Goal: Information Seeking & Learning: Find specific page/section

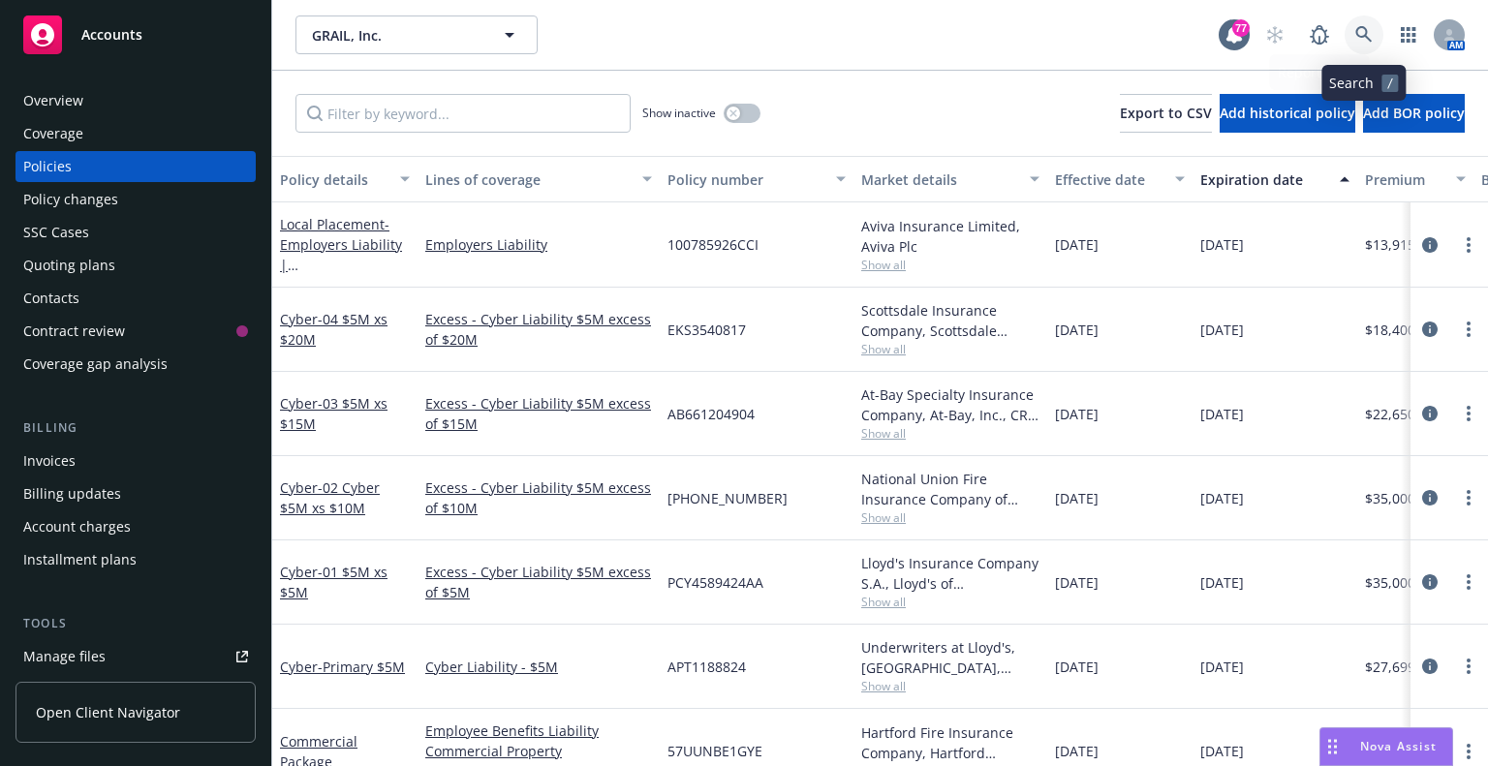
click at [1358, 41] on icon at bounding box center [1364, 34] width 17 height 17
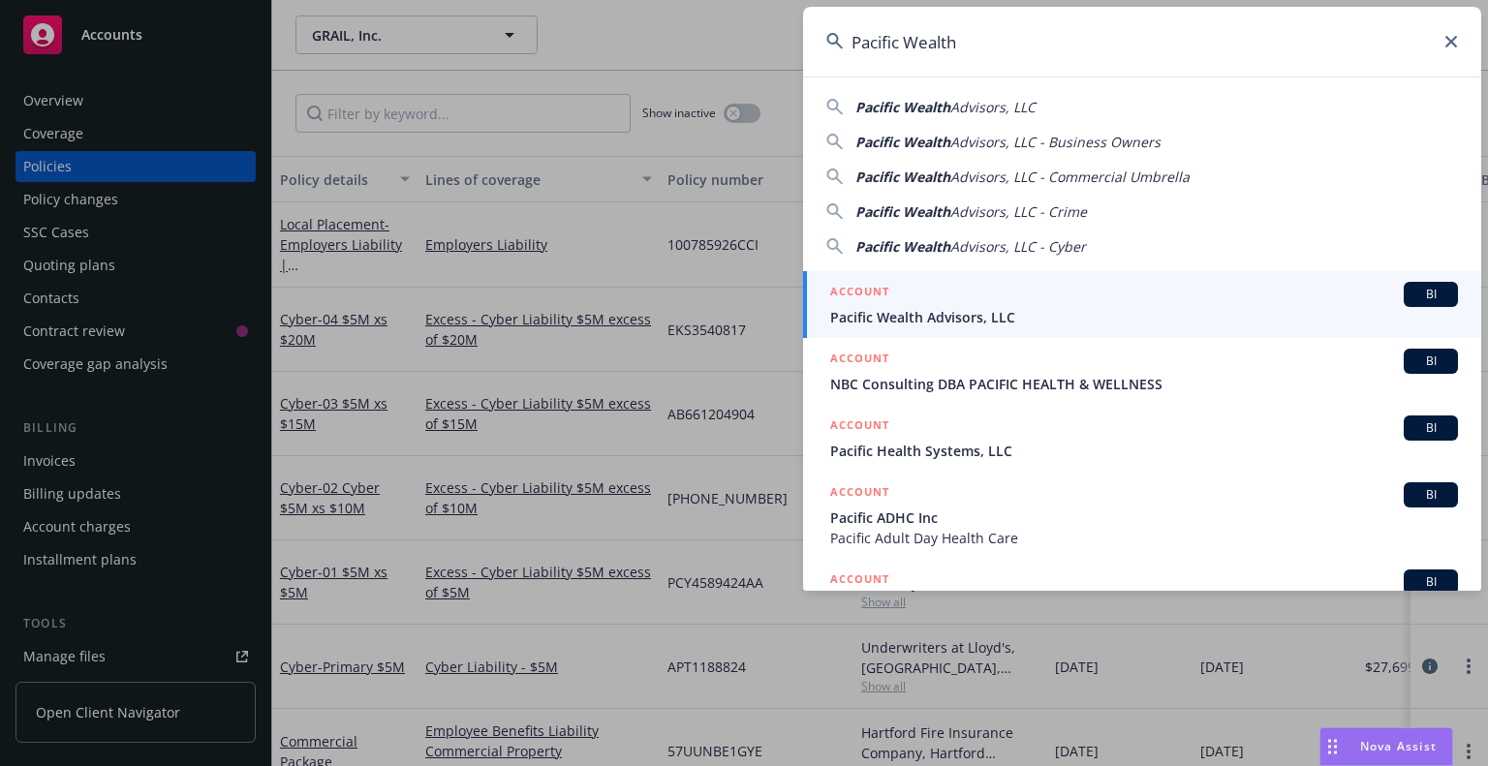
type input "Pacific Wealth"
click at [970, 303] on div "ACCOUNT BI" at bounding box center [1144, 294] width 628 height 25
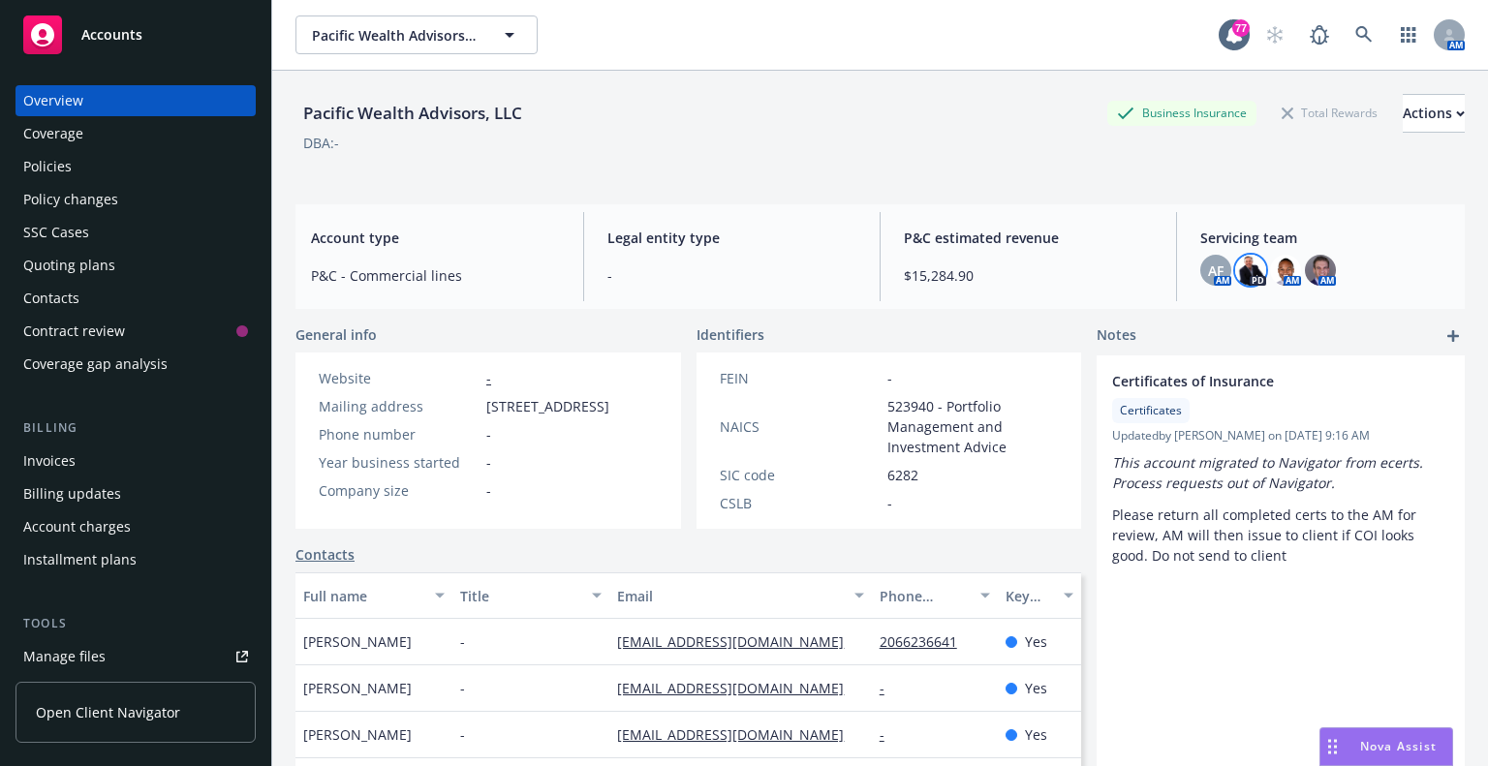
click at [1251, 271] on img at bounding box center [1250, 270] width 31 height 31
click at [1311, 270] on img at bounding box center [1320, 270] width 31 height 31
click at [1275, 271] on img at bounding box center [1285, 270] width 31 height 31
click at [1208, 274] on span "AF" at bounding box center [1216, 271] width 16 height 20
click at [1252, 277] on img at bounding box center [1250, 270] width 31 height 31
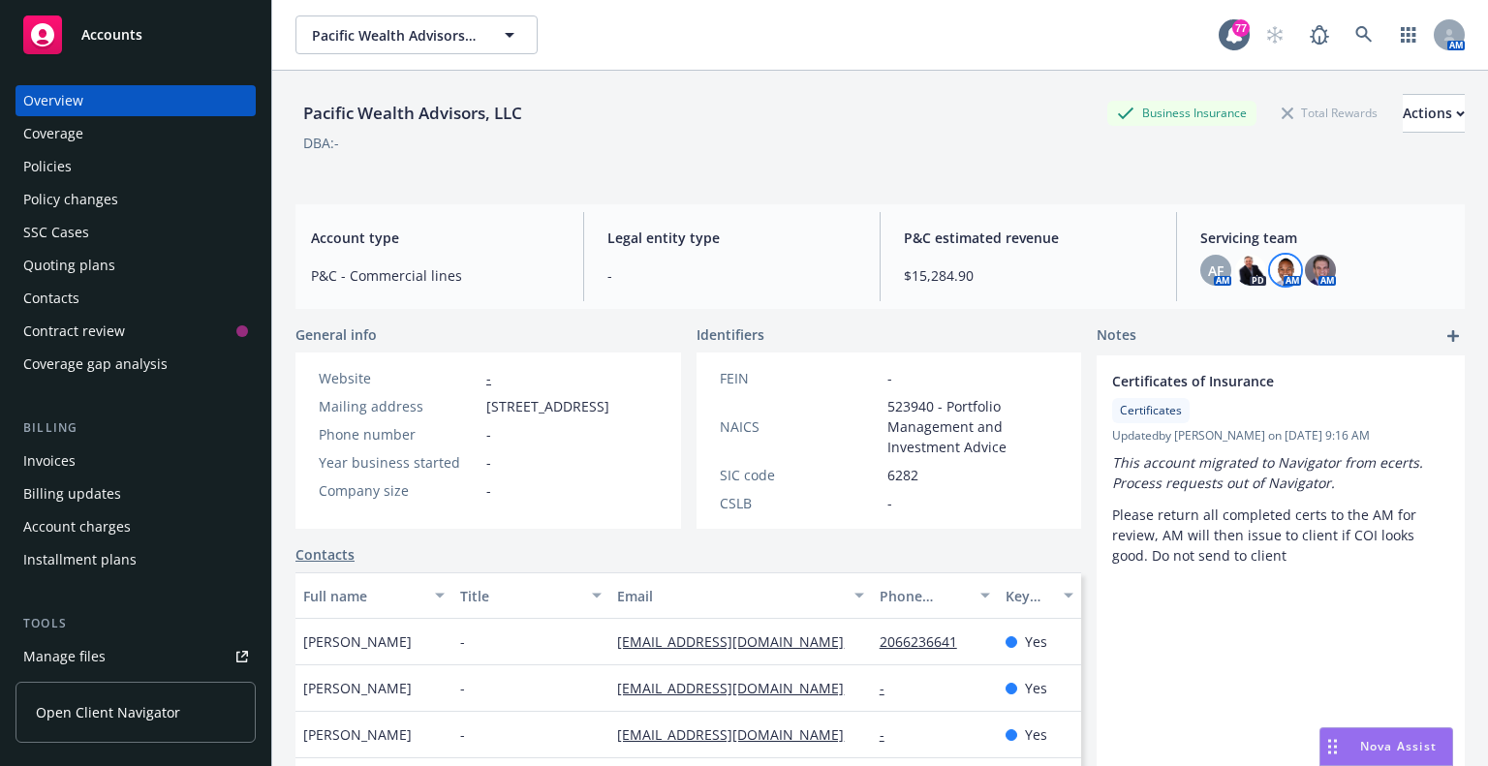
click at [1270, 274] on img at bounding box center [1285, 270] width 31 height 31
click at [1356, 35] on icon at bounding box center [1364, 34] width 17 height 17
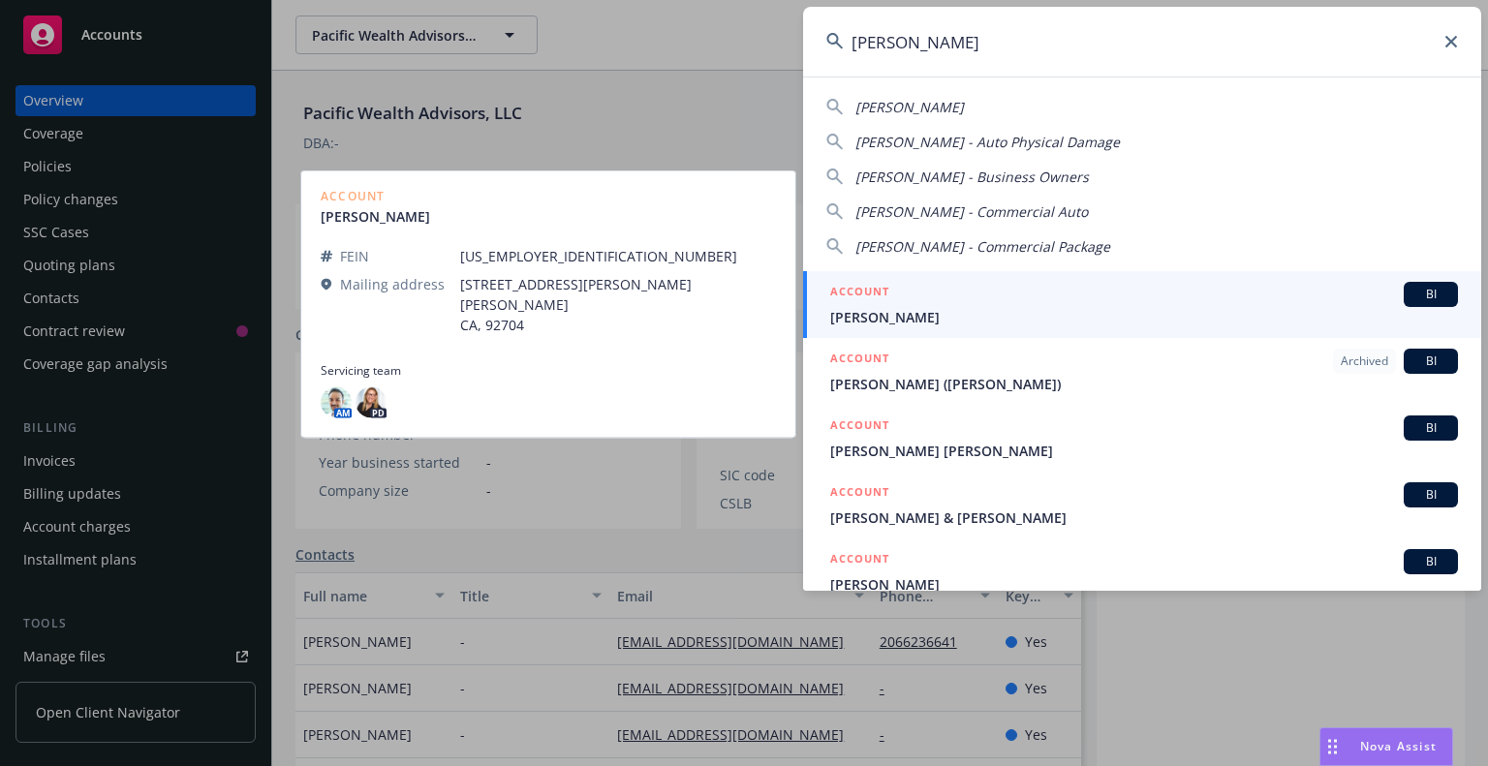
type input "barclay"
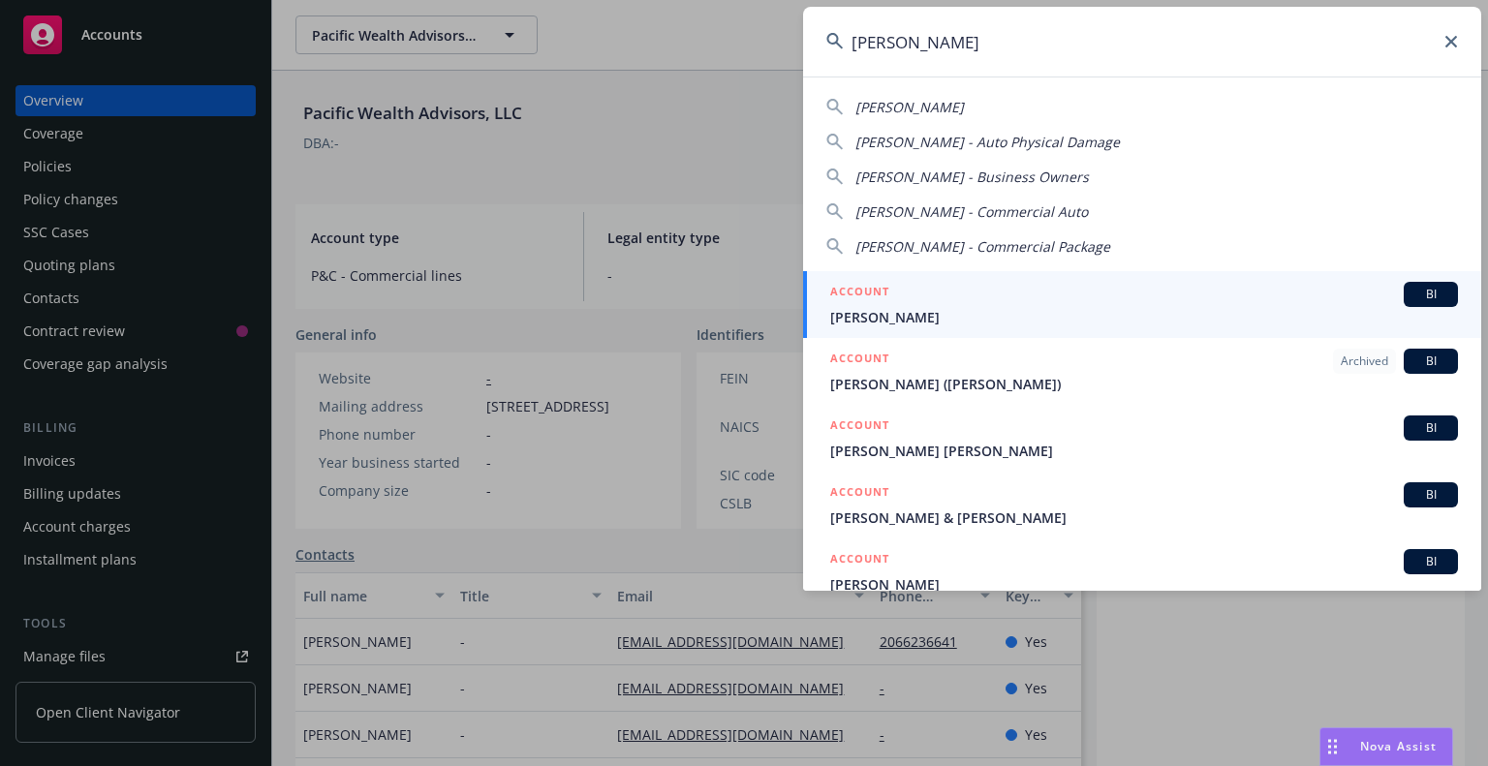
click at [938, 312] on span "Barclay Butera" at bounding box center [1144, 317] width 628 height 20
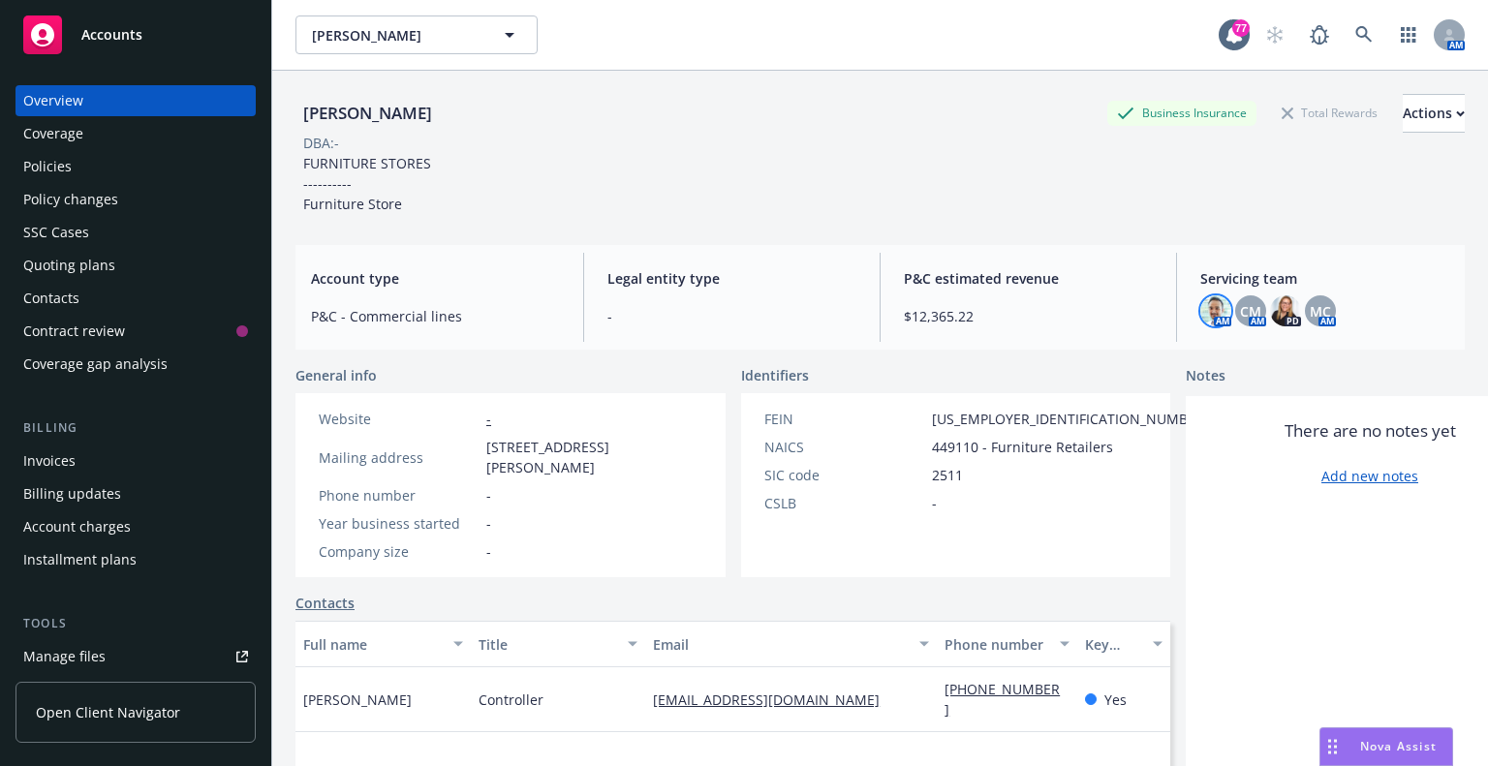
click at [1201, 312] on img at bounding box center [1216, 311] width 31 height 31
click at [1244, 309] on span "CM" at bounding box center [1250, 311] width 21 height 20
click at [1280, 305] on img at bounding box center [1285, 311] width 31 height 31
click at [1310, 309] on span "MC" at bounding box center [1320, 311] width 21 height 20
click at [1270, 314] on img at bounding box center [1285, 311] width 31 height 31
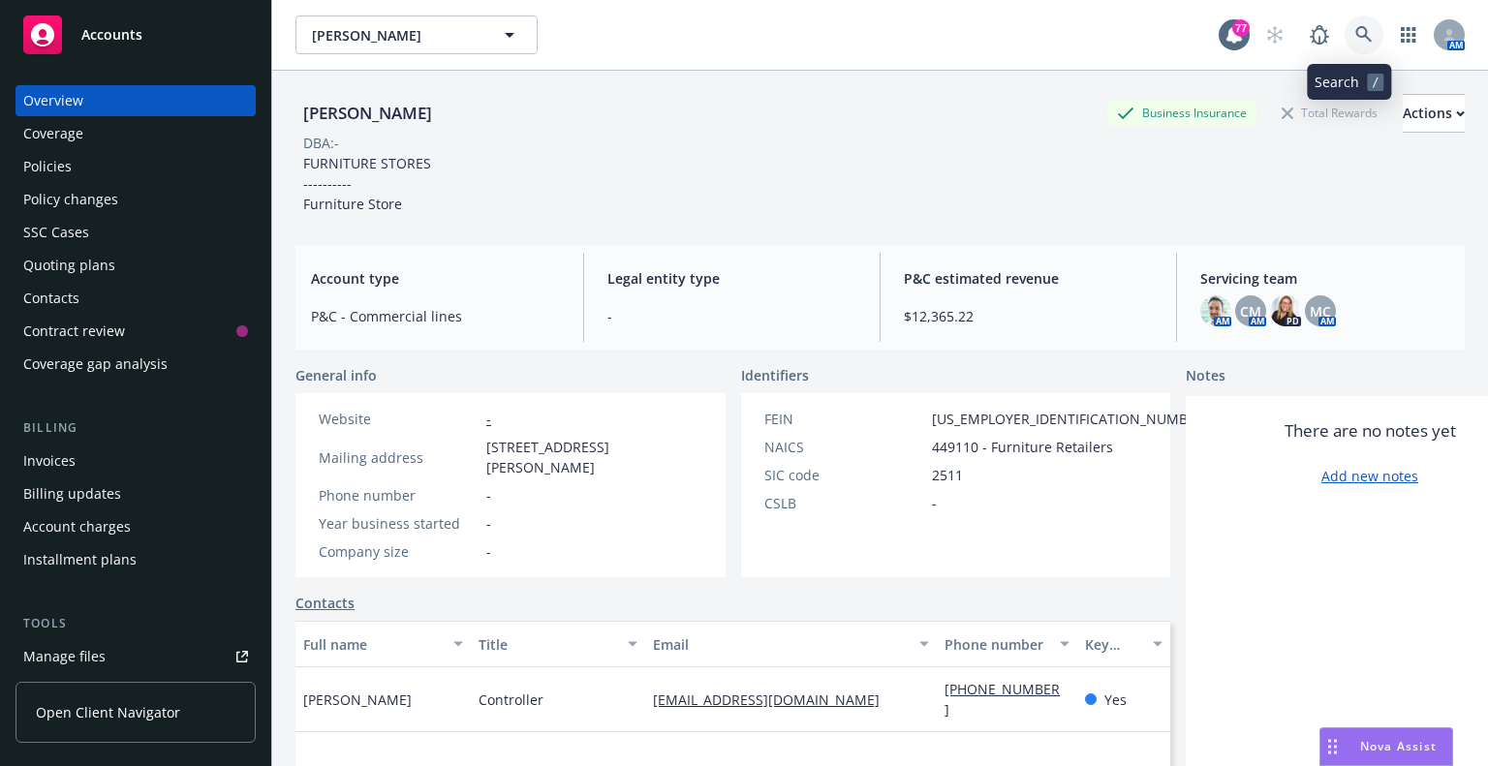
click at [1356, 33] on icon at bounding box center [1364, 34] width 16 height 16
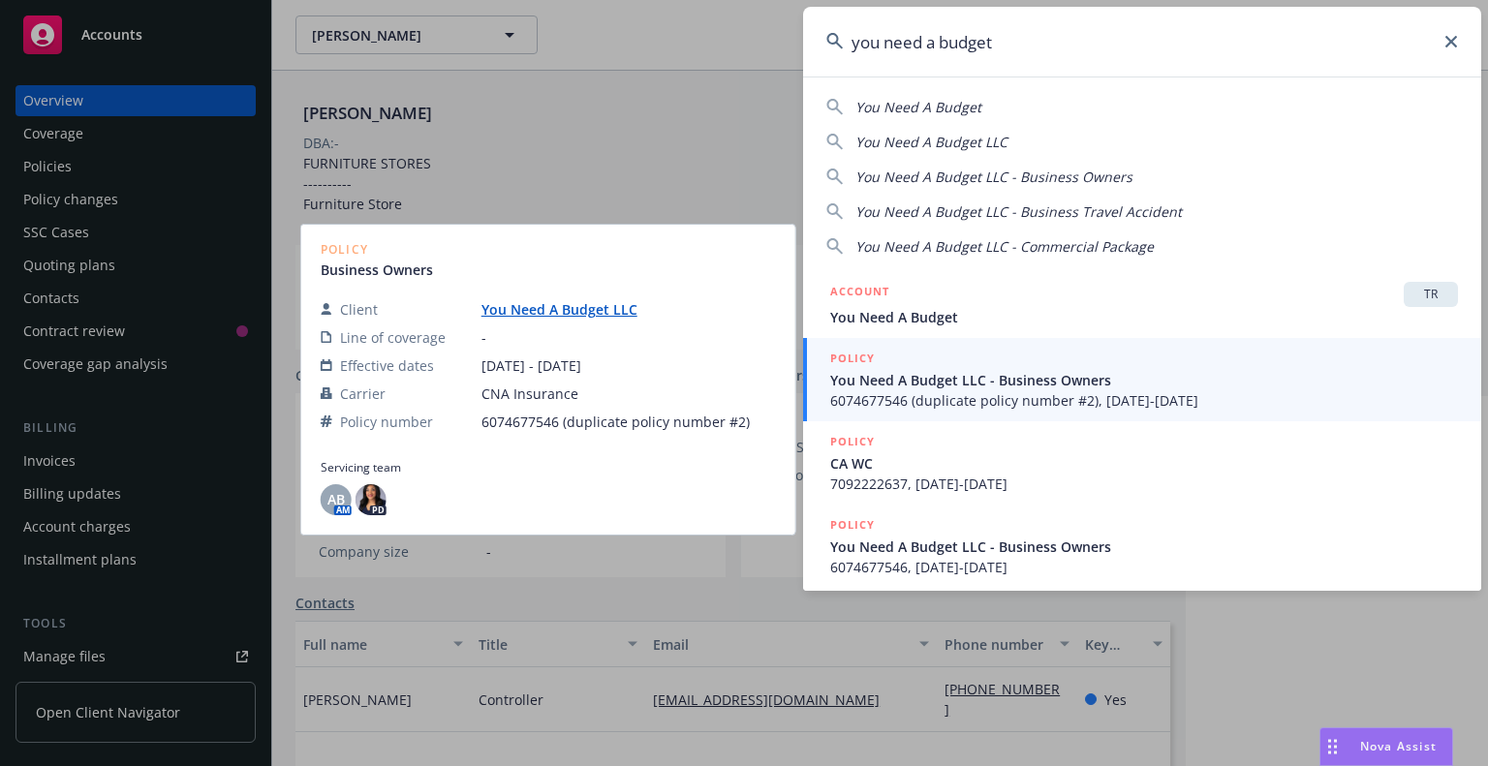
type input "you need a budget"
click at [942, 398] on span "6074677546 (duplicate policy number #2), 07/06/2021-07/06/2022" at bounding box center [1144, 400] width 628 height 20
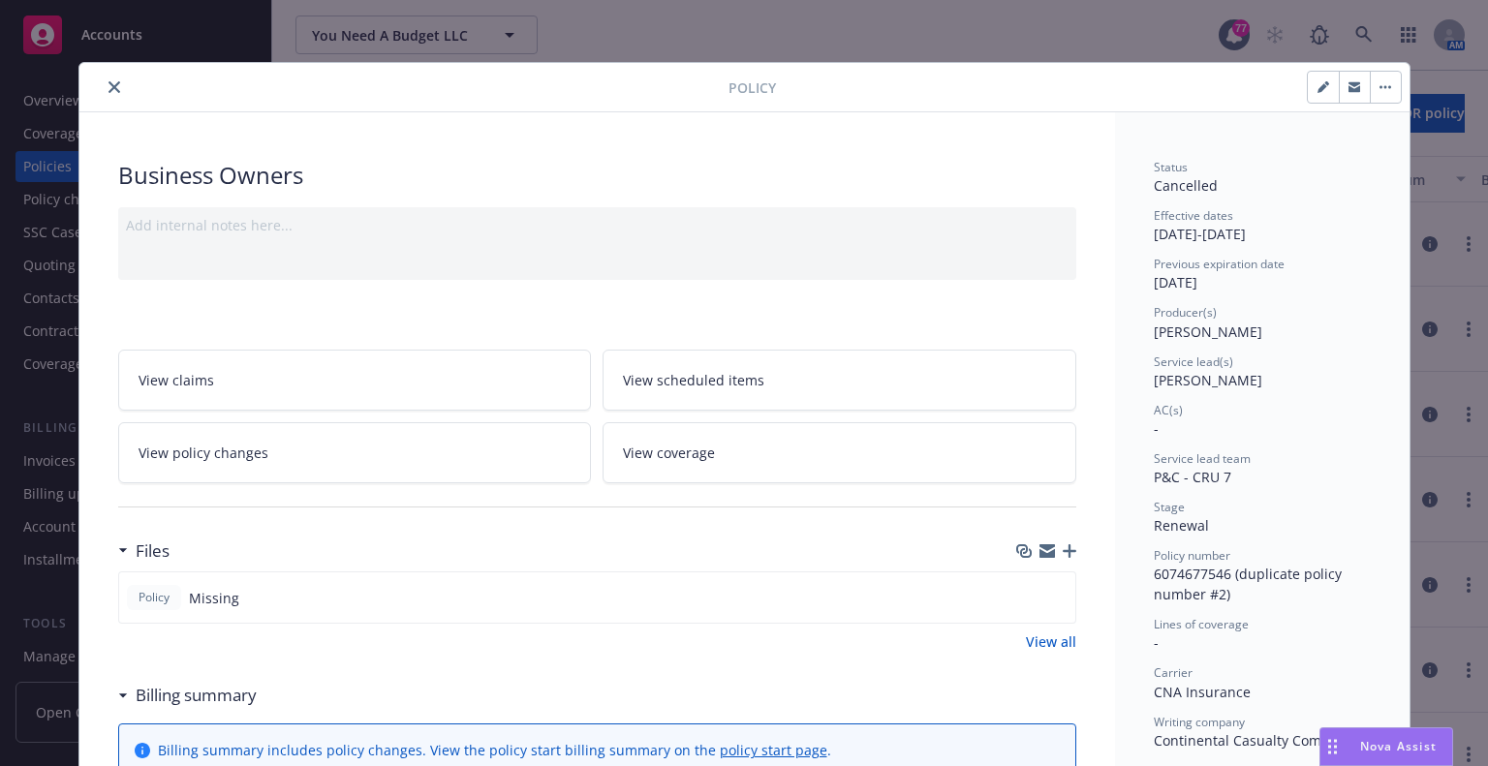
click at [109, 88] on icon "close" at bounding box center [115, 87] width 12 height 12
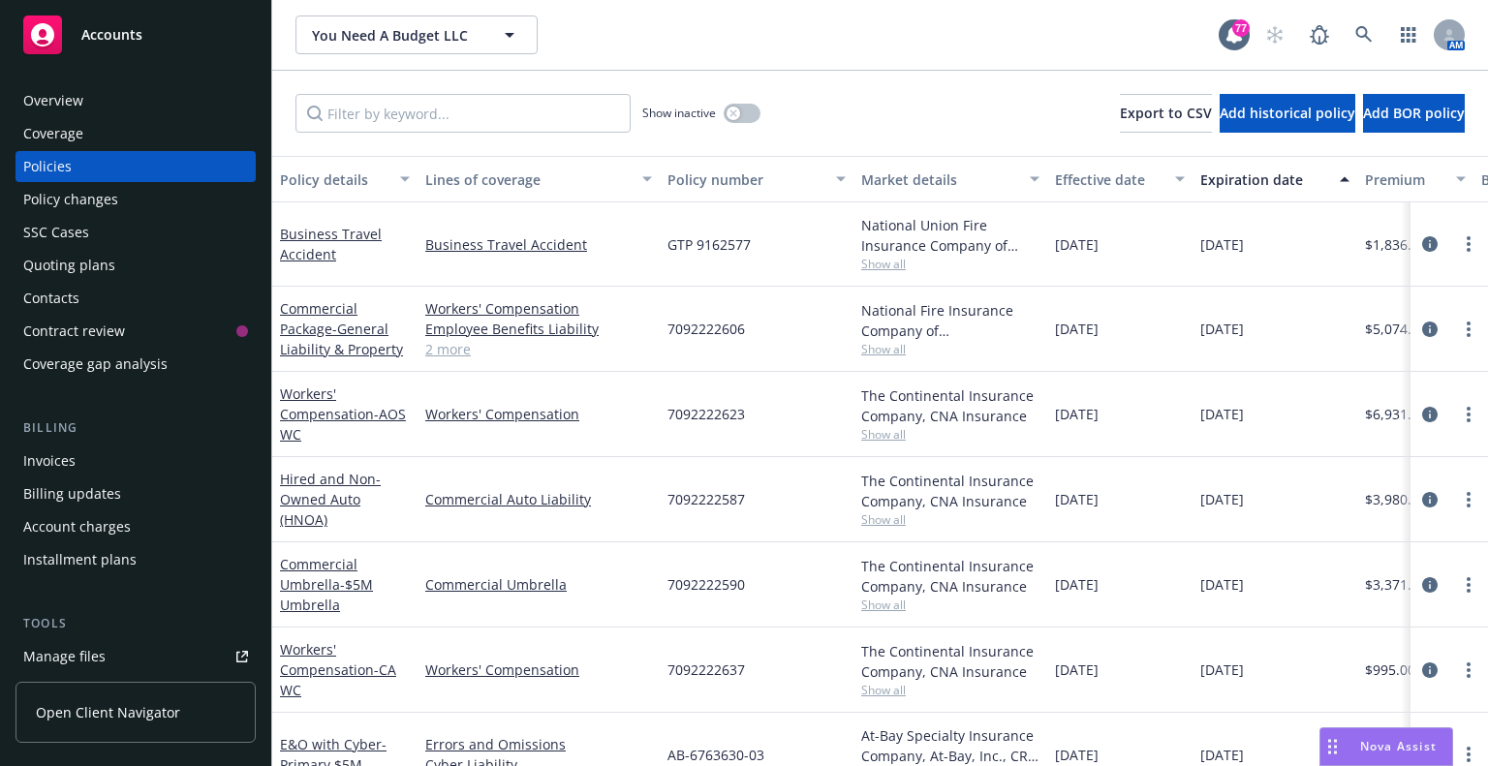
click at [91, 98] on div "Overview" at bounding box center [135, 100] width 225 height 31
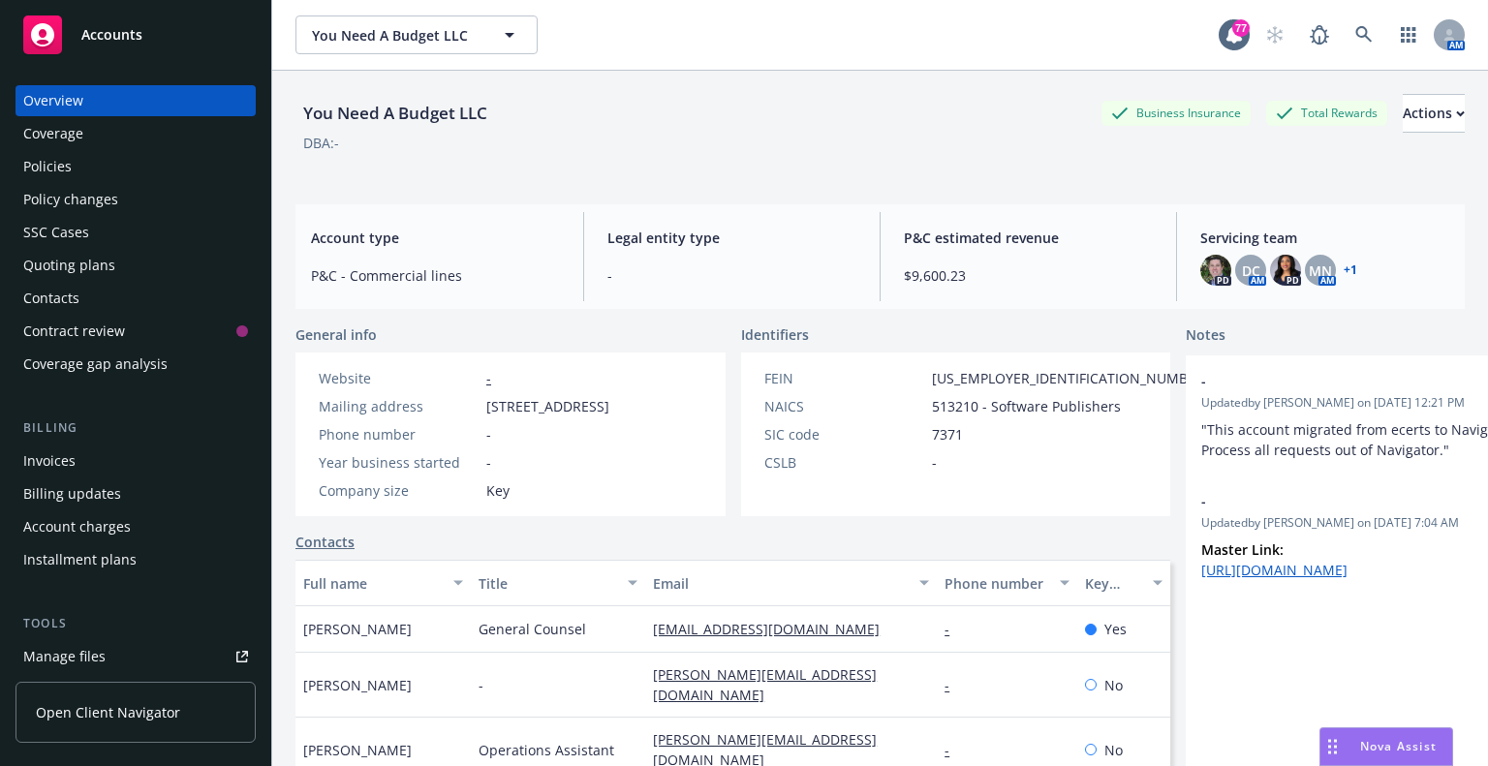
click at [1346, 268] on div "PD DC AM PD MN AM + 1" at bounding box center [1325, 270] width 249 height 31
click at [1344, 268] on link "+ 1" at bounding box center [1351, 271] width 14 height 12
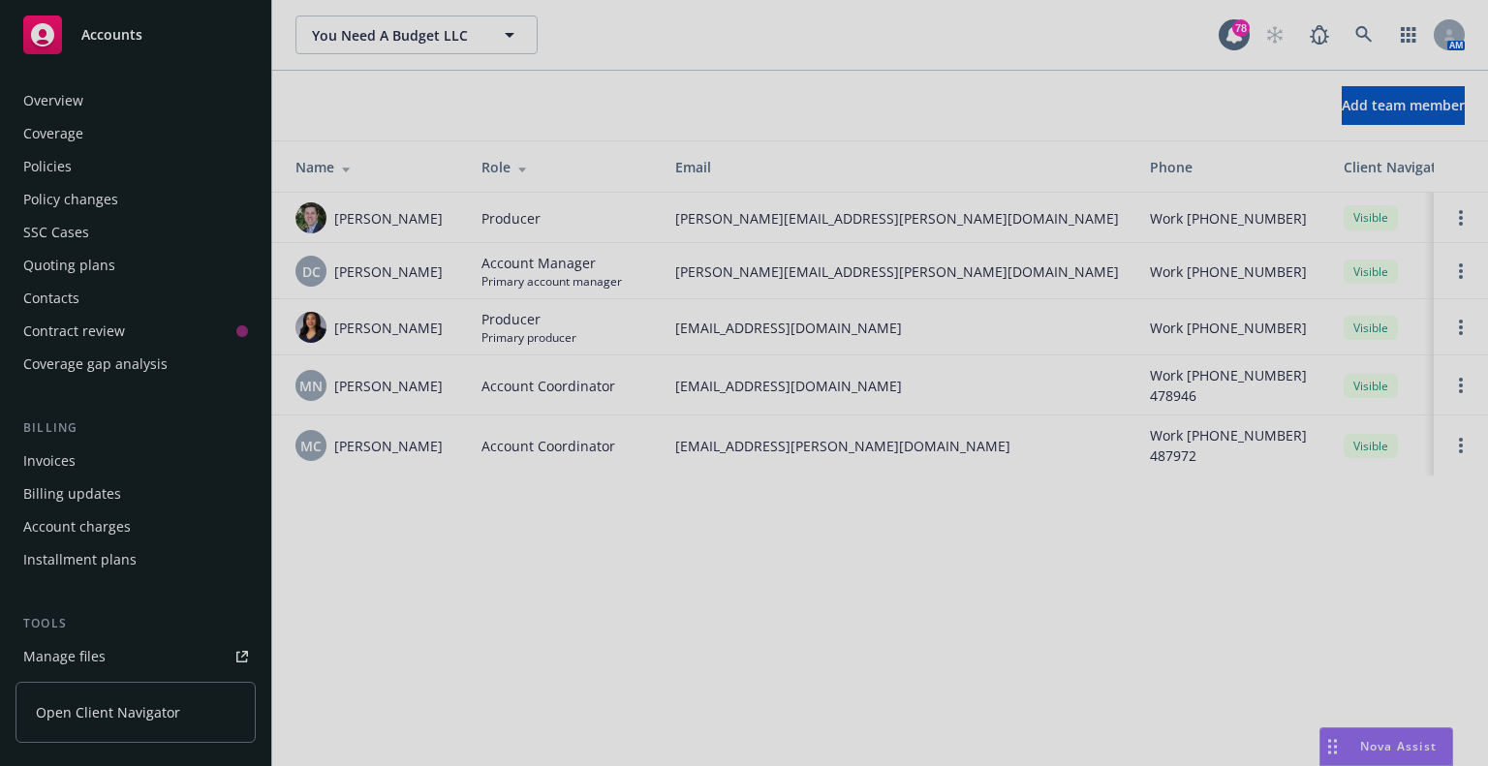
scroll to position [495, 0]
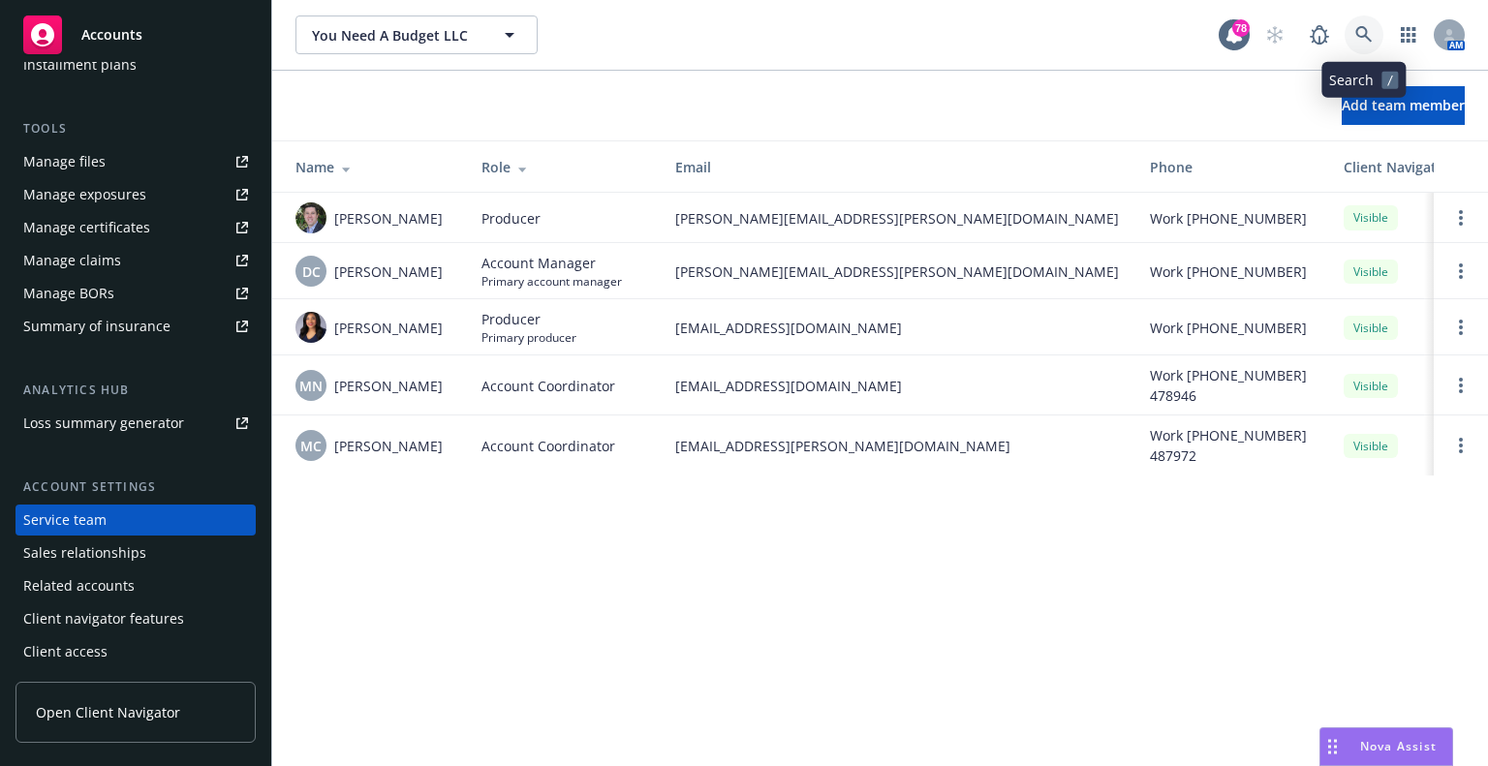
click at [1361, 33] on icon at bounding box center [1364, 34] width 17 height 17
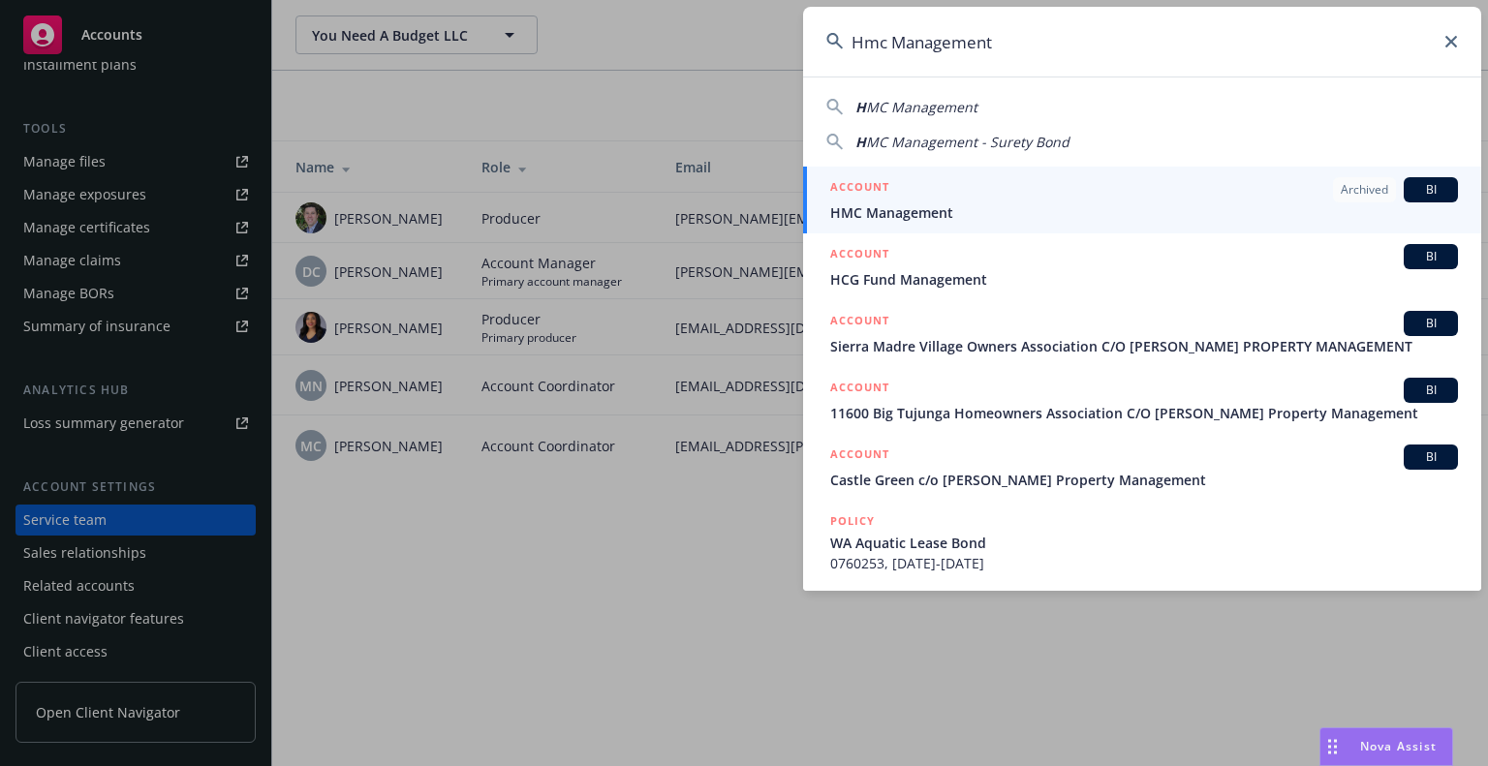
type input "Hmc Management"
click at [1099, 189] on div "ACCOUNT Archived BI" at bounding box center [1144, 189] width 628 height 25
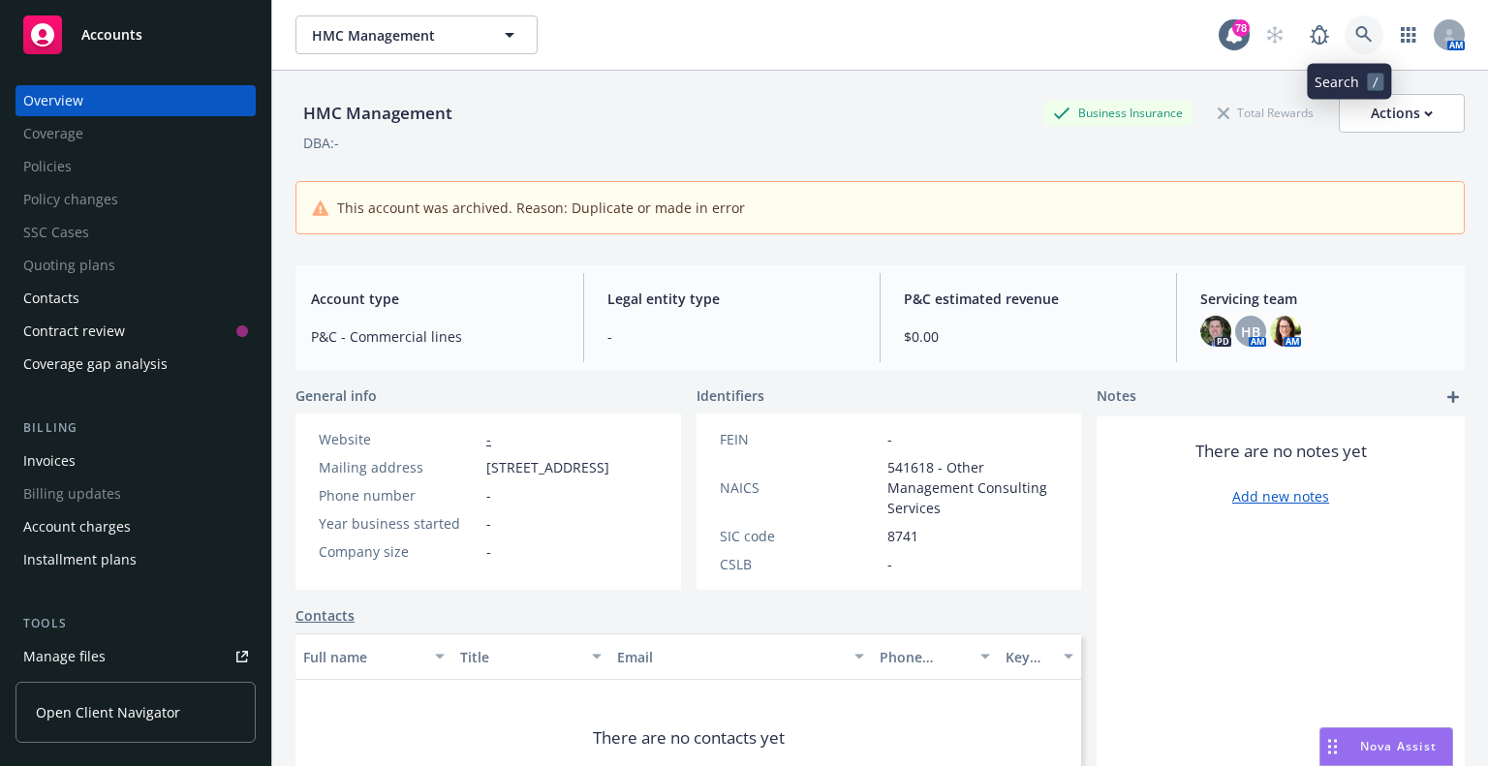
click at [1356, 43] on icon at bounding box center [1364, 34] width 17 height 17
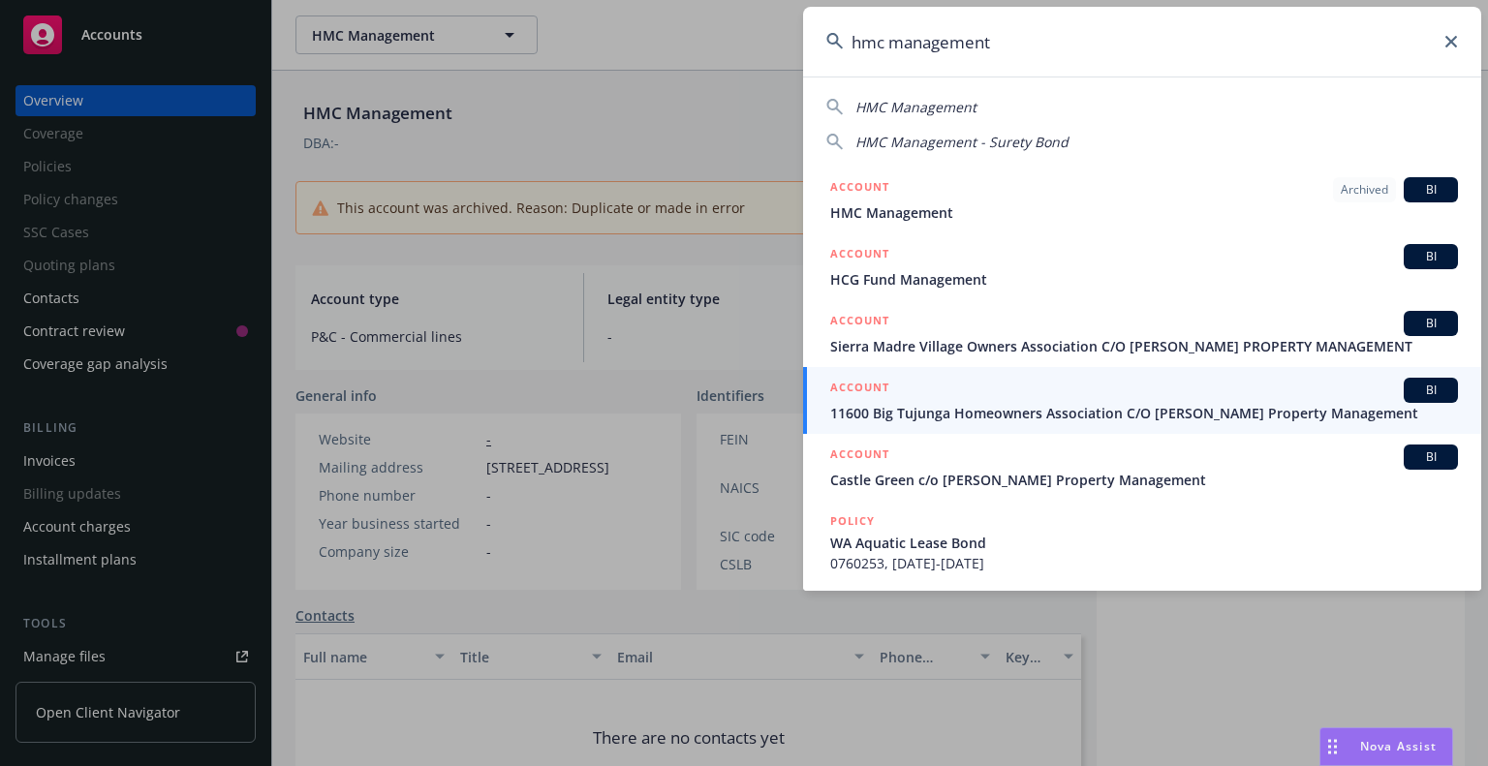
click at [982, 50] on input "hmc management" at bounding box center [1142, 42] width 678 height 70
drag, startPoint x: 1008, startPoint y: 52, endPoint x: 747, endPoint y: 79, distance: 262.1
click at [747, 79] on div "hmc management HMC Management HMC Management - Surety Bond ACCOUNT Archived BI …" at bounding box center [744, 383] width 1488 height 766
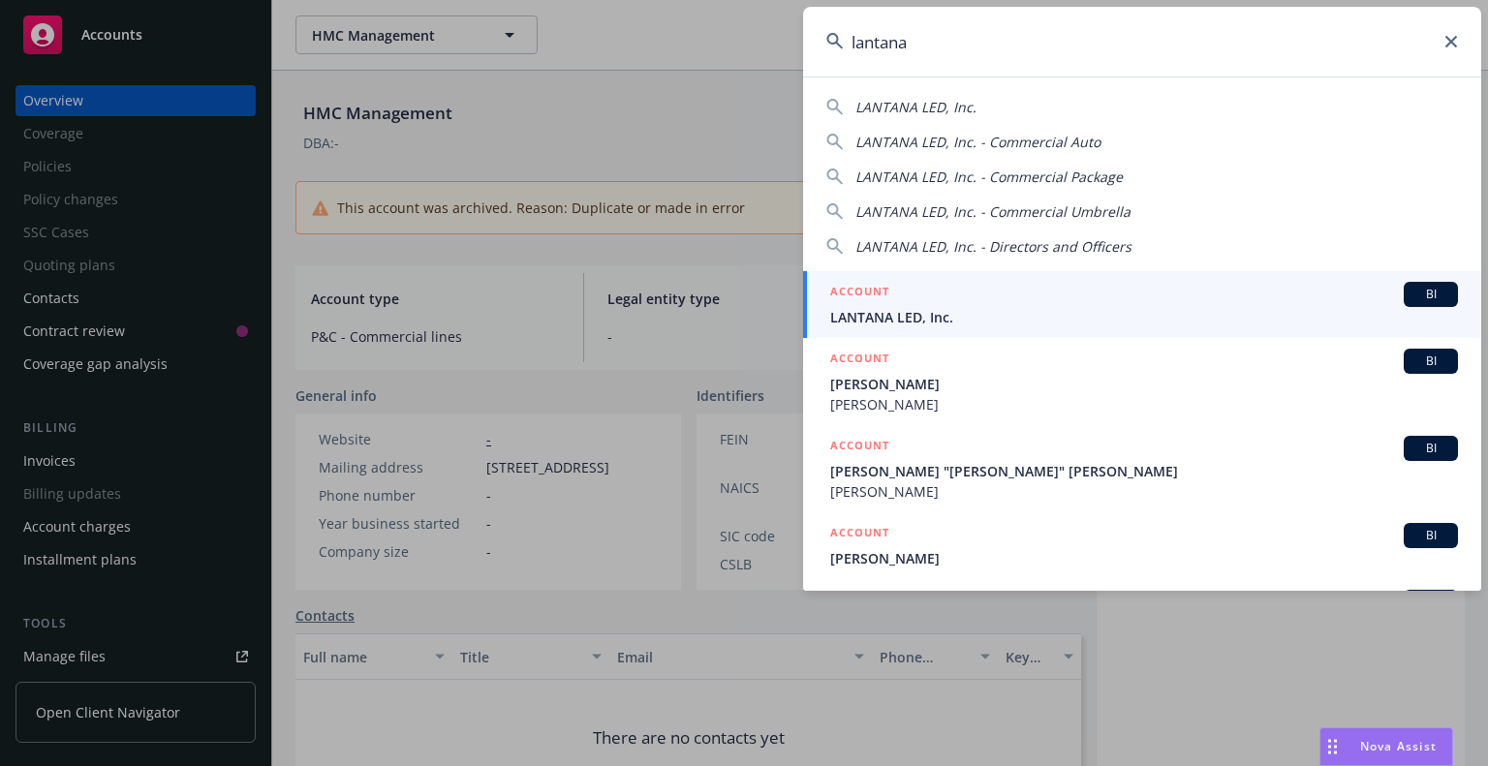
type input "lantana"
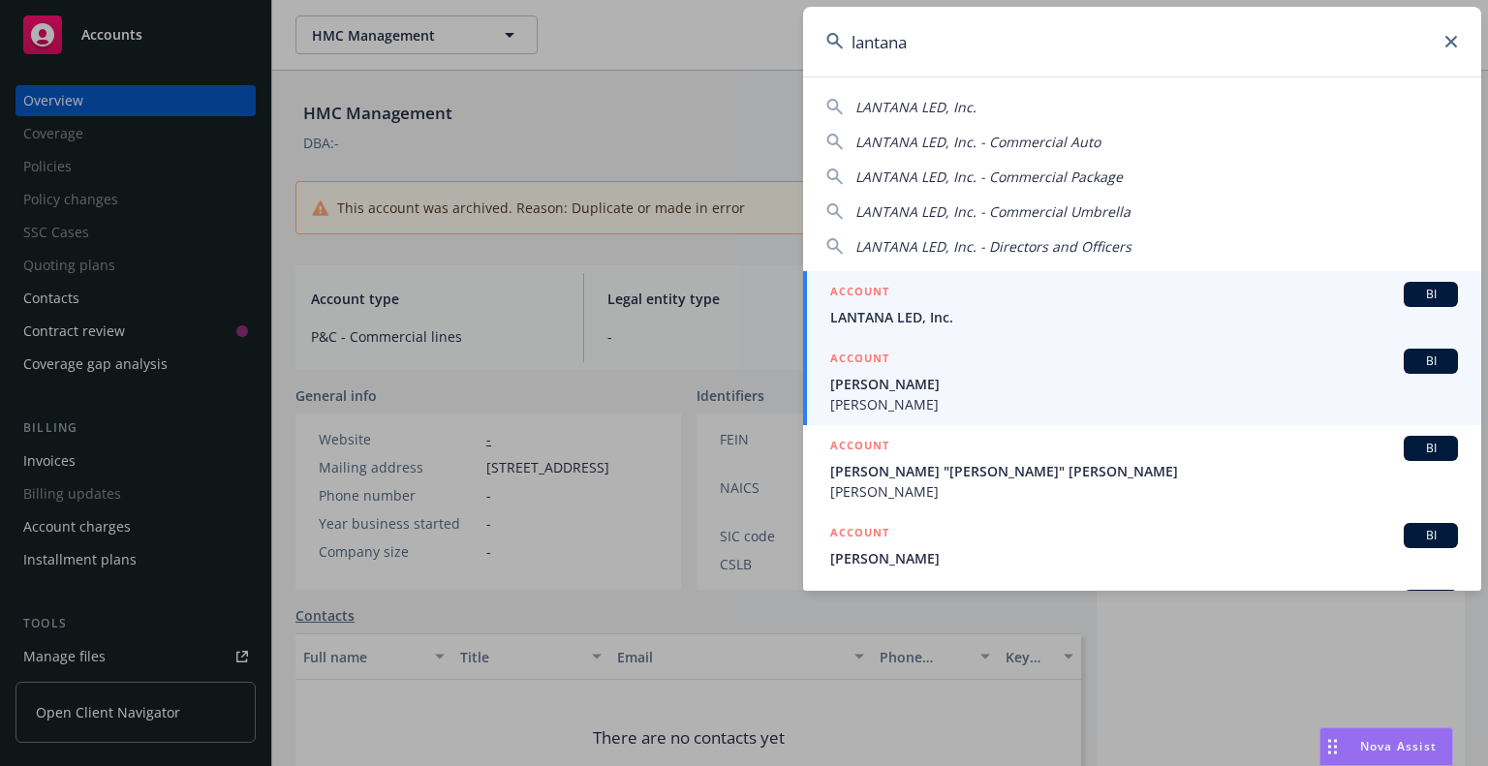
click at [1015, 298] on div "ACCOUNT BI" at bounding box center [1144, 294] width 628 height 25
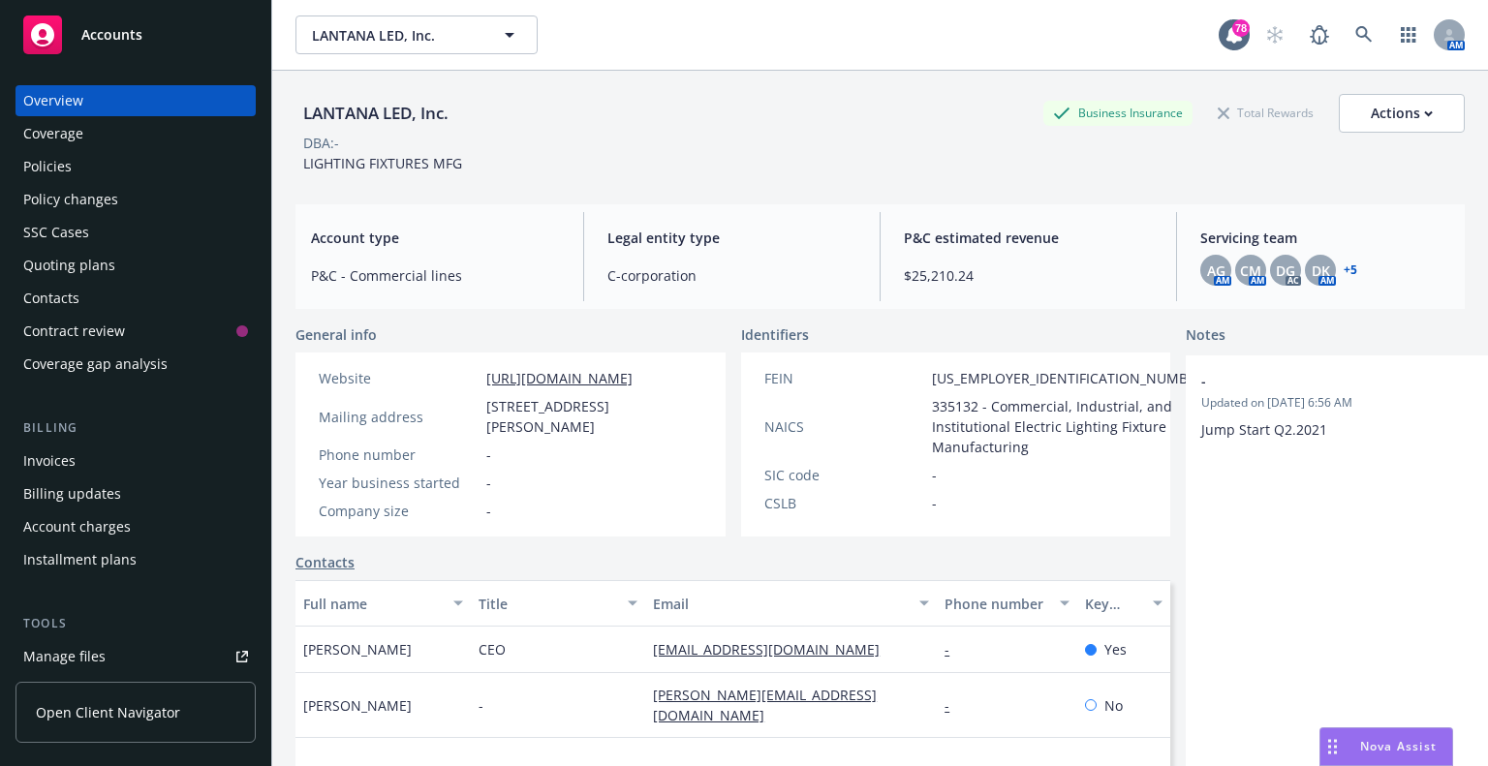
click at [1344, 270] on link "+ 5" at bounding box center [1351, 271] width 14 height 12
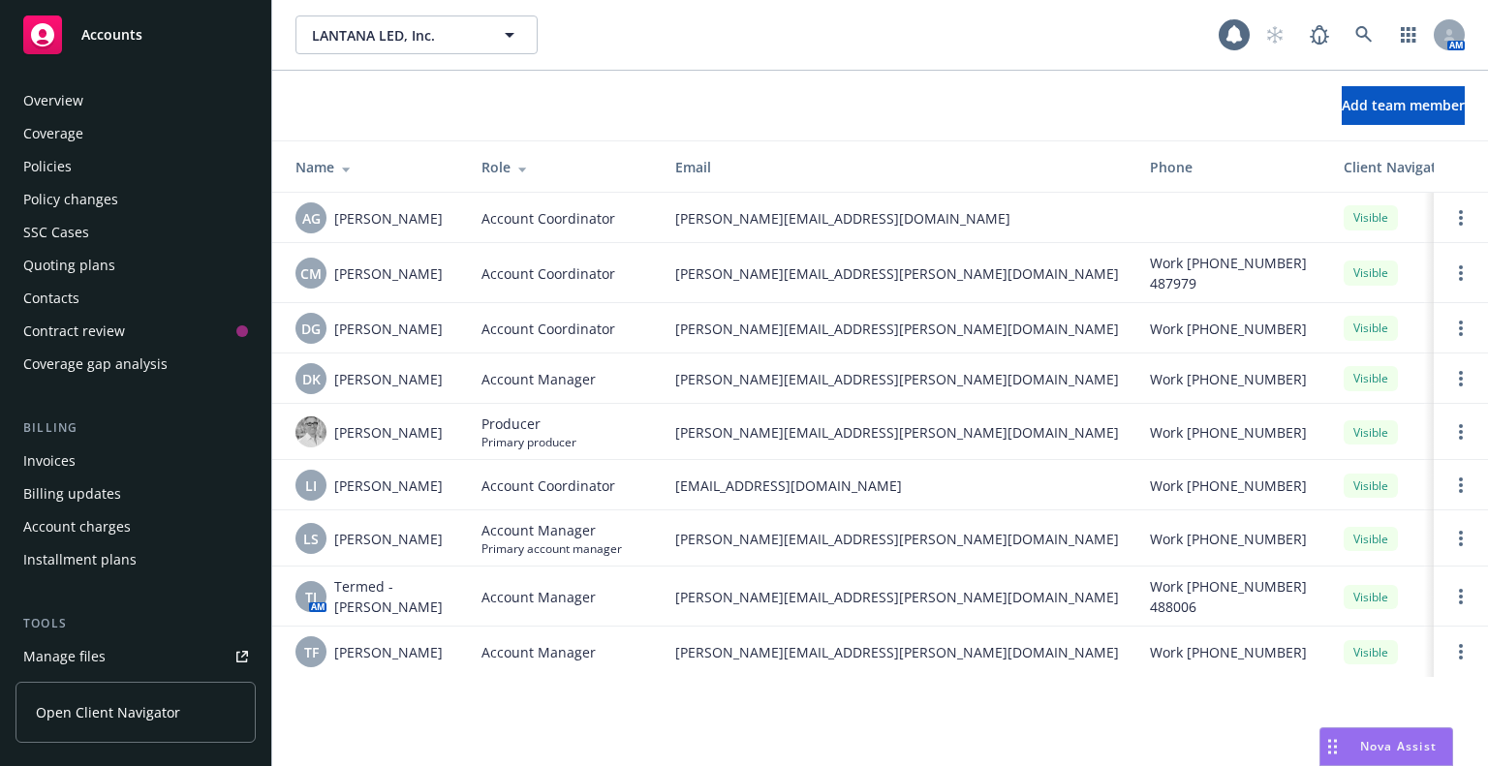
scroll to position [495, 0]
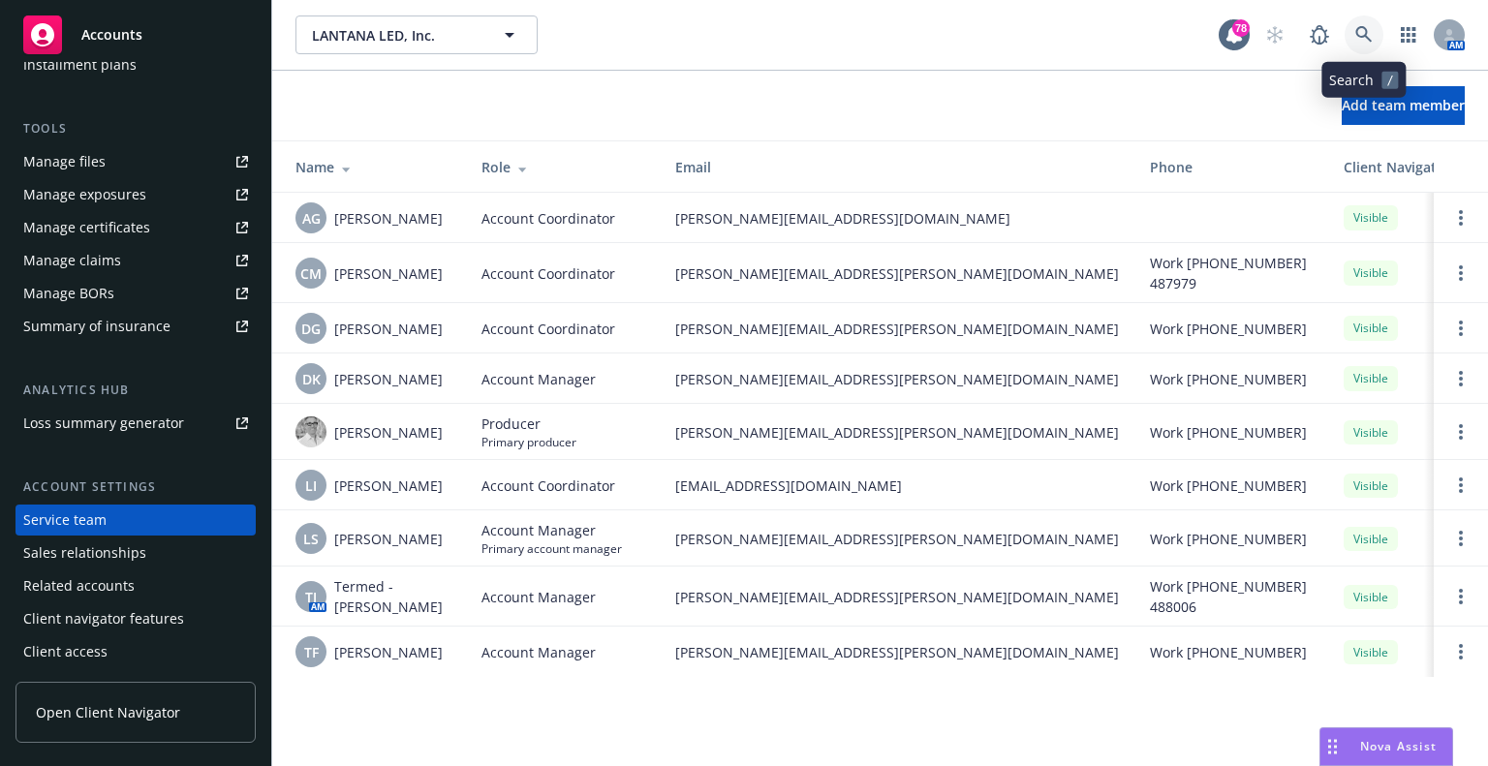
click at [1360, 36] on icon at bounding box center [1364, 34] width 16 height 16
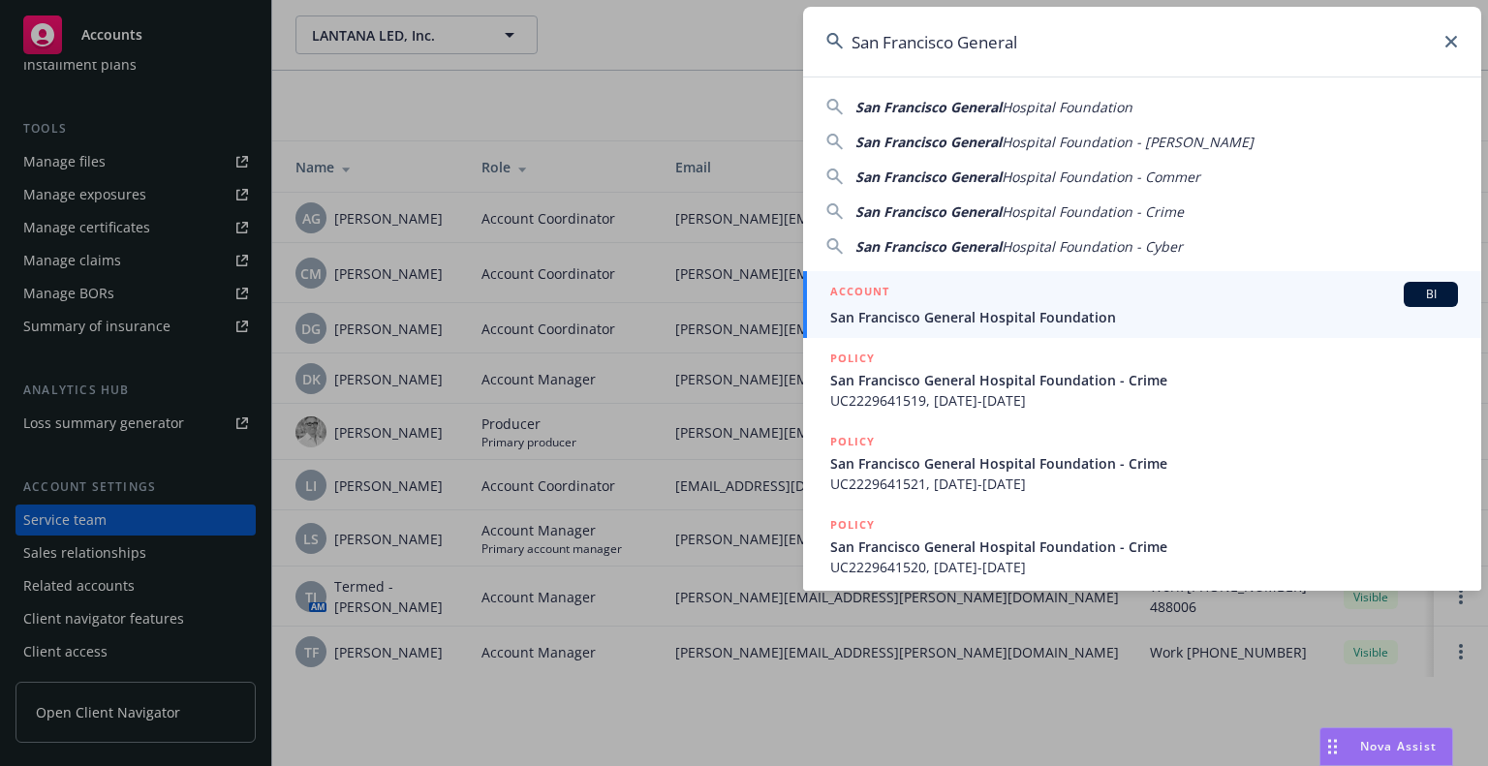
type input "San Francisco General"
click at [1019, 308] on span "San Francisco General Hospital Foundation" at bounding box center [1144, 317] width 628 height 20
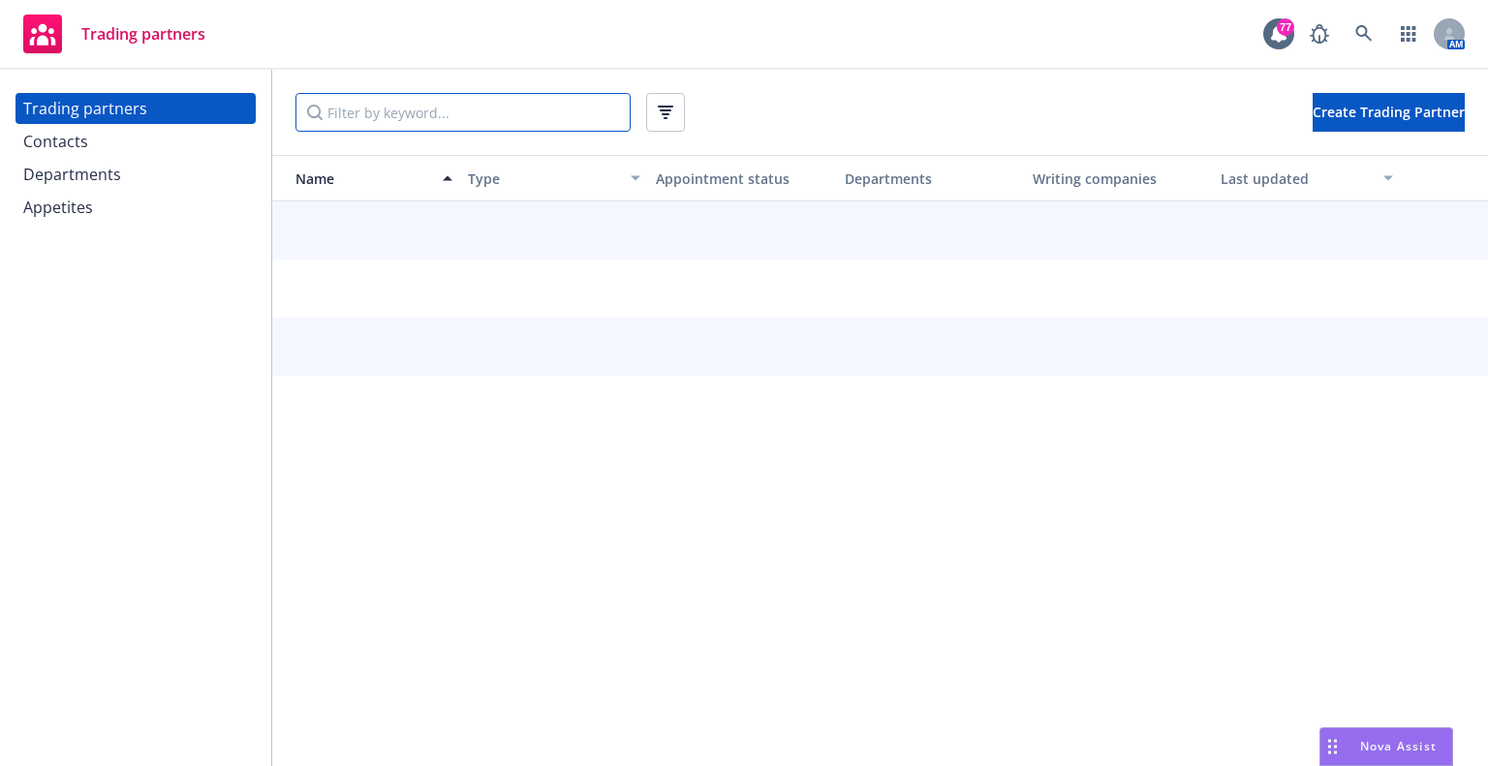
click at [395, 112] on input "Filter by keyword..." at bounding box center [463, 112] width 335 height 39
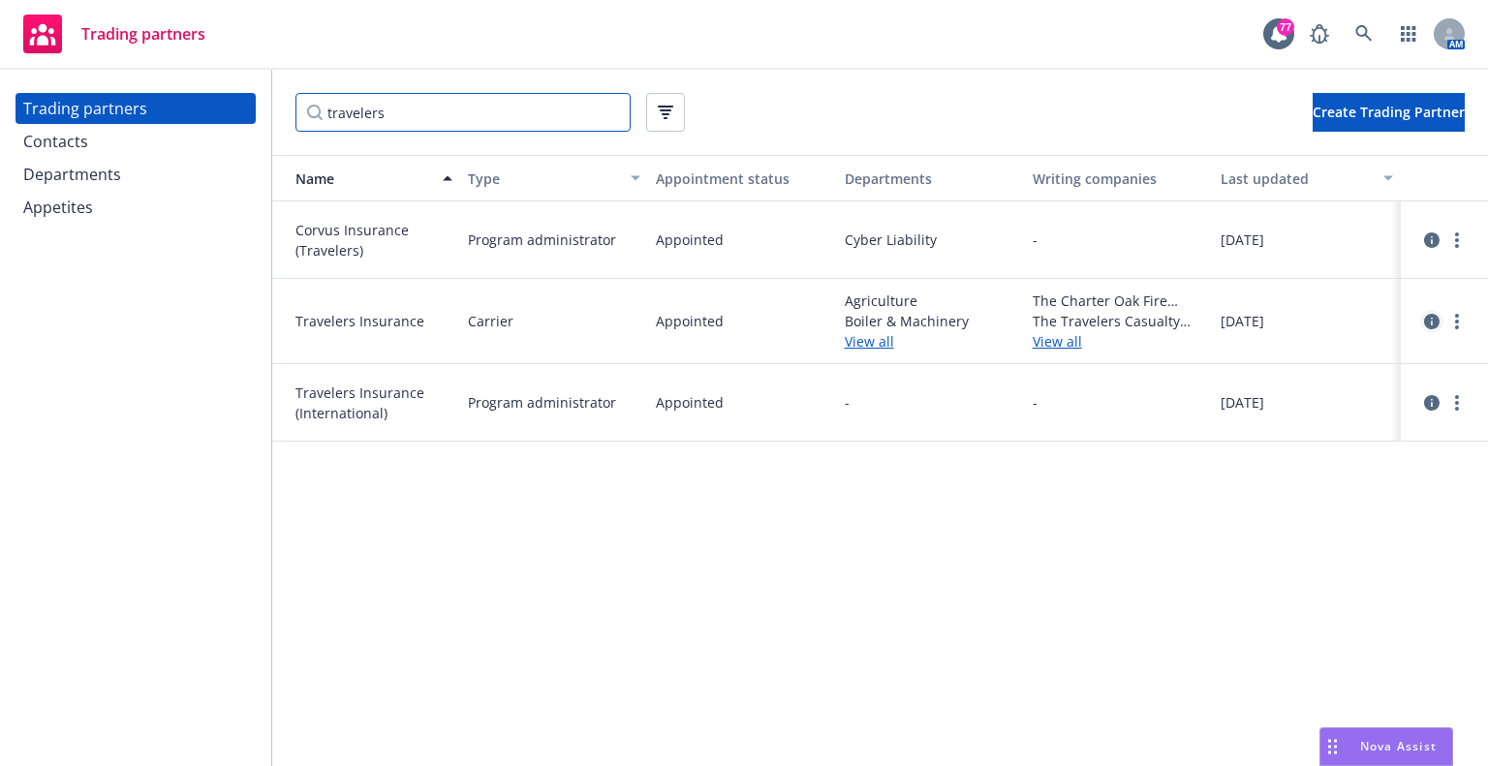
type input "travelers"
click at [1436, 320] on icon "circleInformation" at bounding box center [1432, 322] width 16 height 16
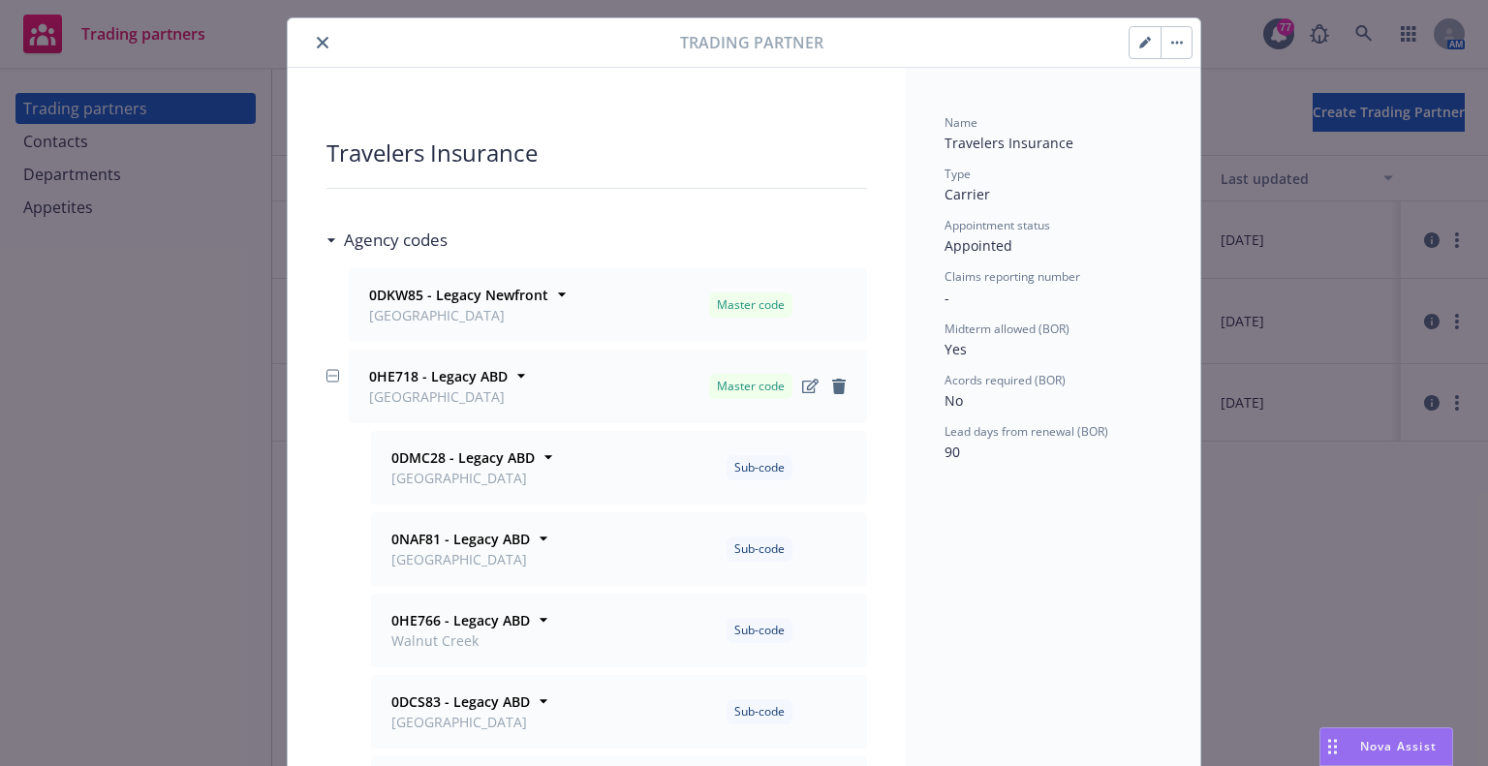
scroll to position [47, 0]
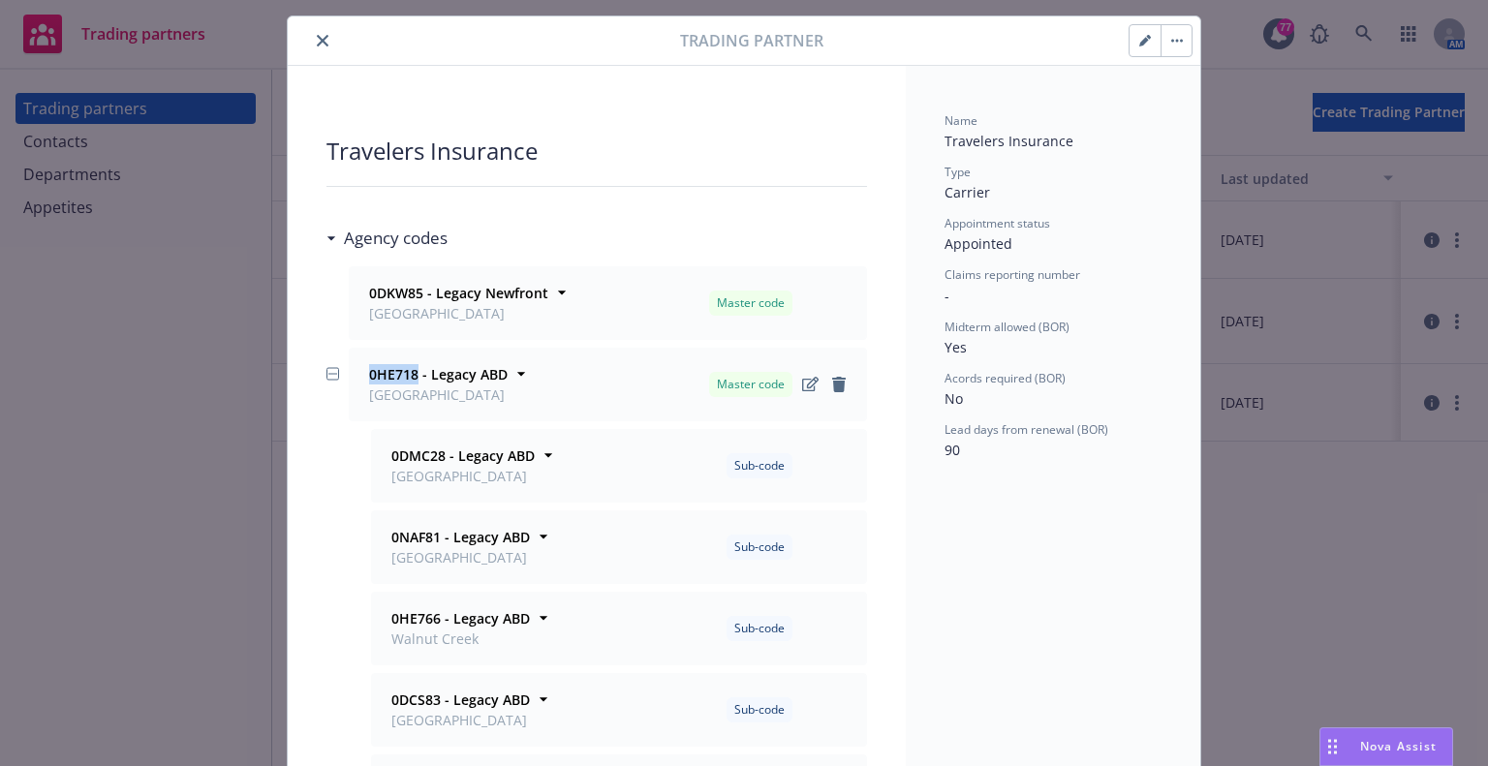
drag, startPoint x: 409, startPoint y: 375, endPoint x: 360, endPoint y: 379, distance: 48.6
click at [365, 379] on div "0HE718 - Legacy ABD [GEOGRAPHIC_DATA]" at bounding box center [436, 384] width 142 height 41
